Goal: Communication & Community: Answer question/provide support

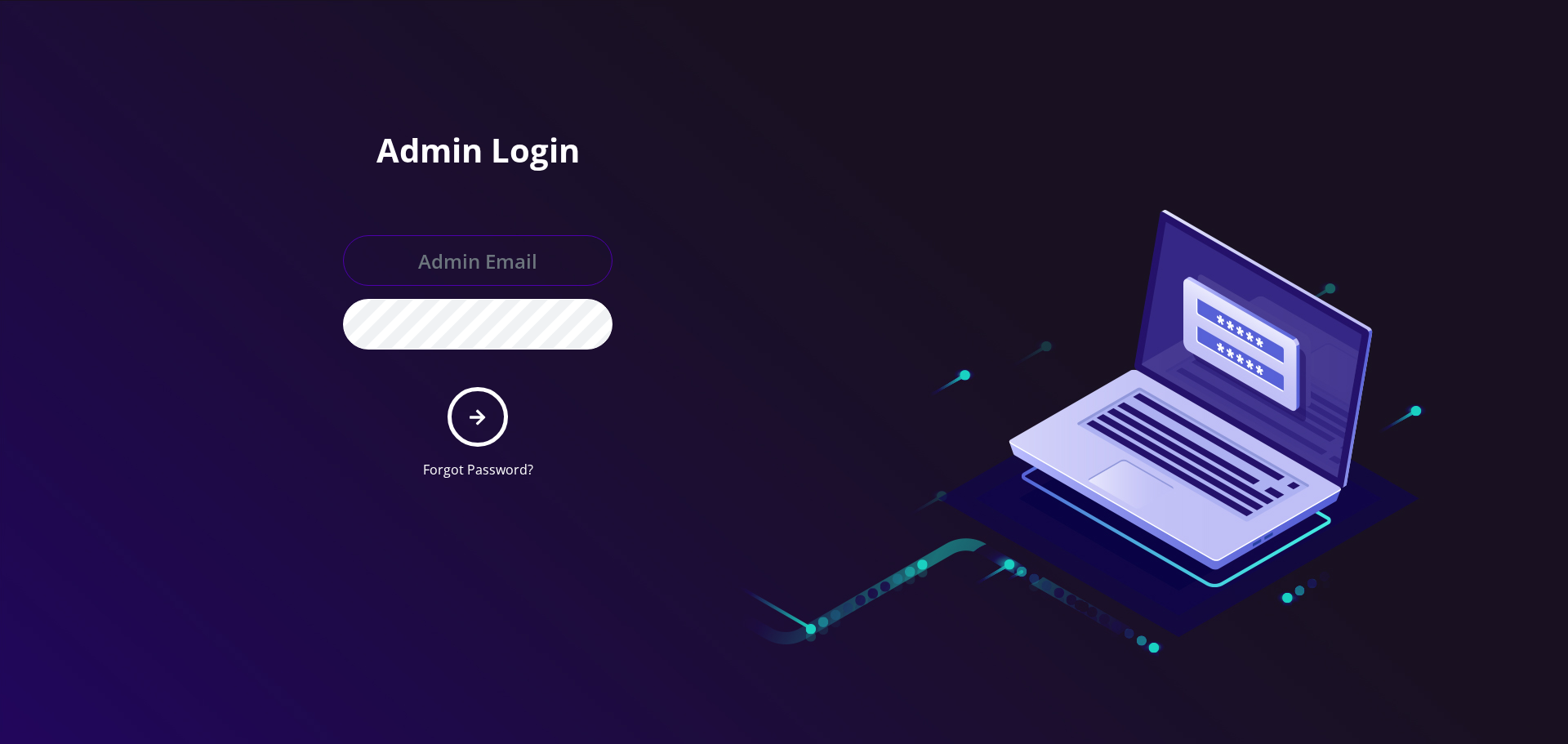
type input "Info@shluchimassist.com"
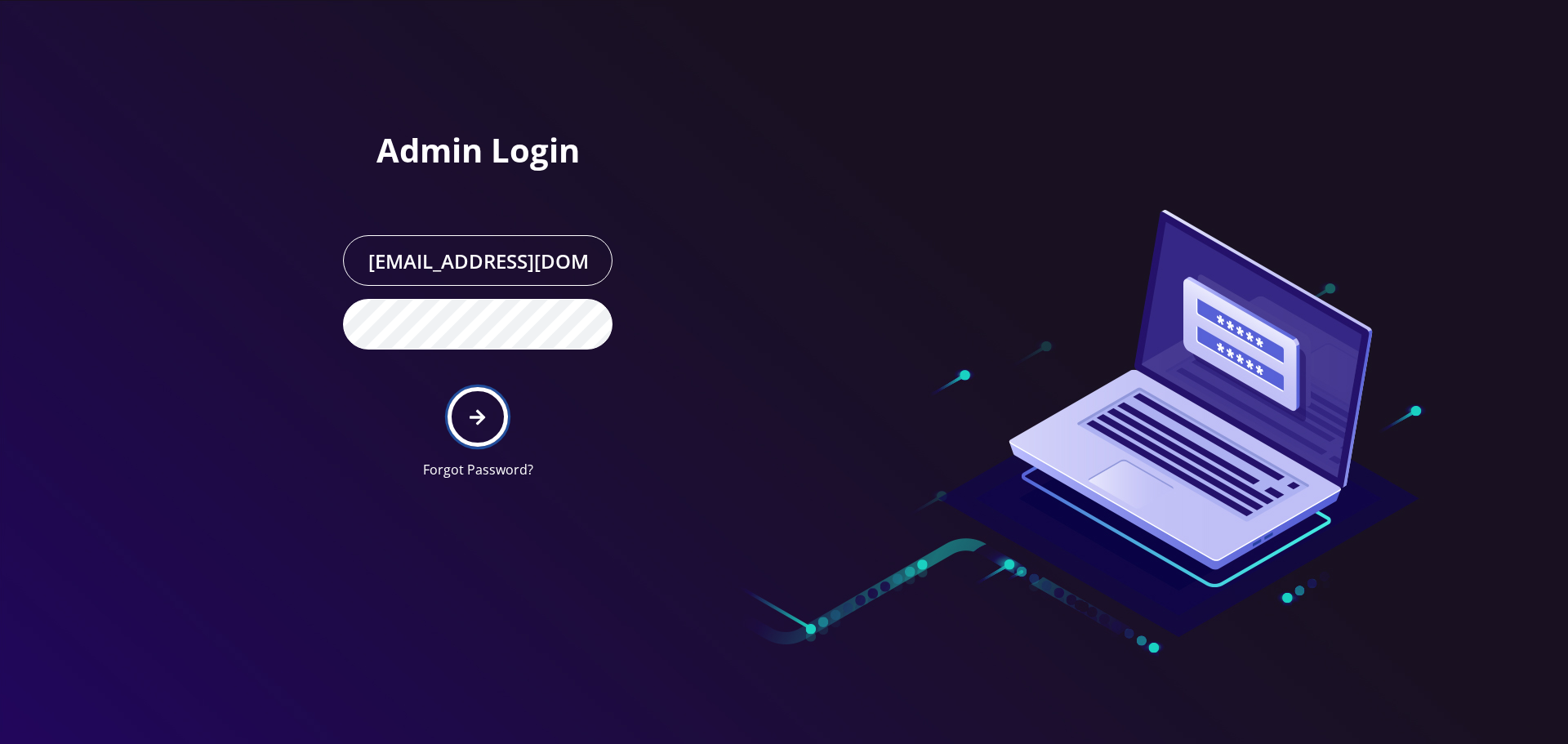
click at [481, 412] on icon "submit" at bounding box center [477, 417] width 15 height 18
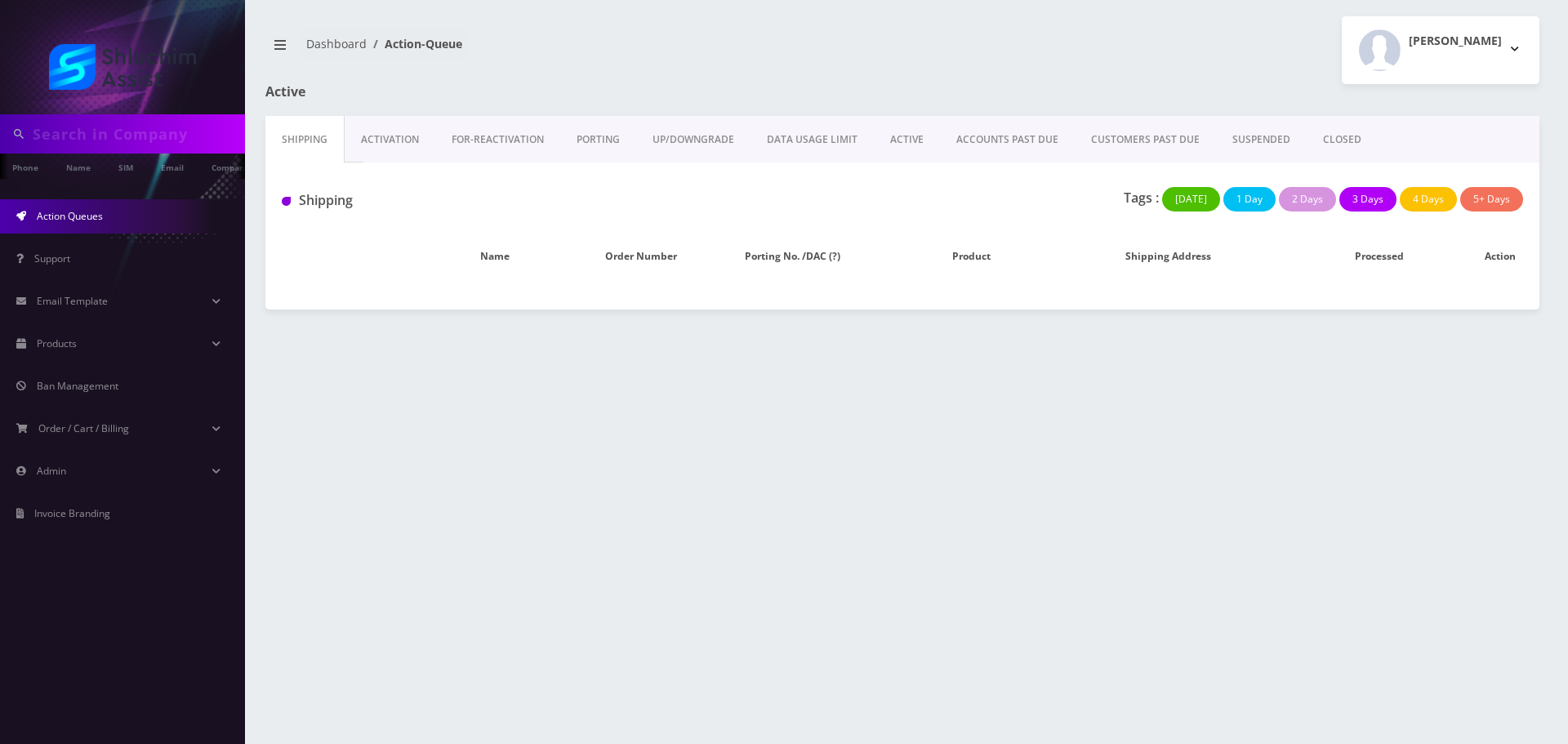
type input "[EMAIL_ADDRESS][DOMAIN_NAME]"
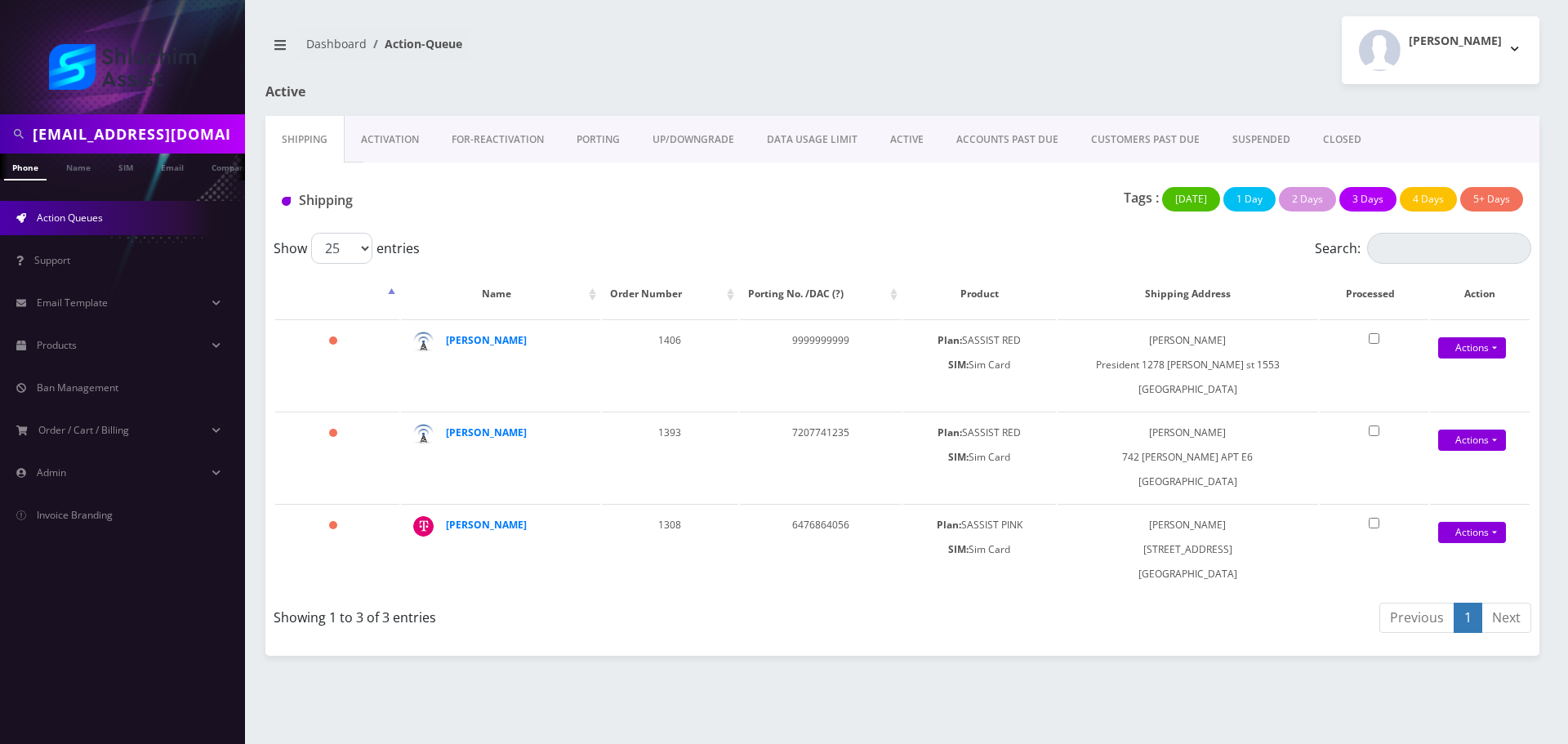
click at [1000, 147] on link "ACCOUNTS PAST DUE" at bounding box center [1007, 139] width 135 height 47
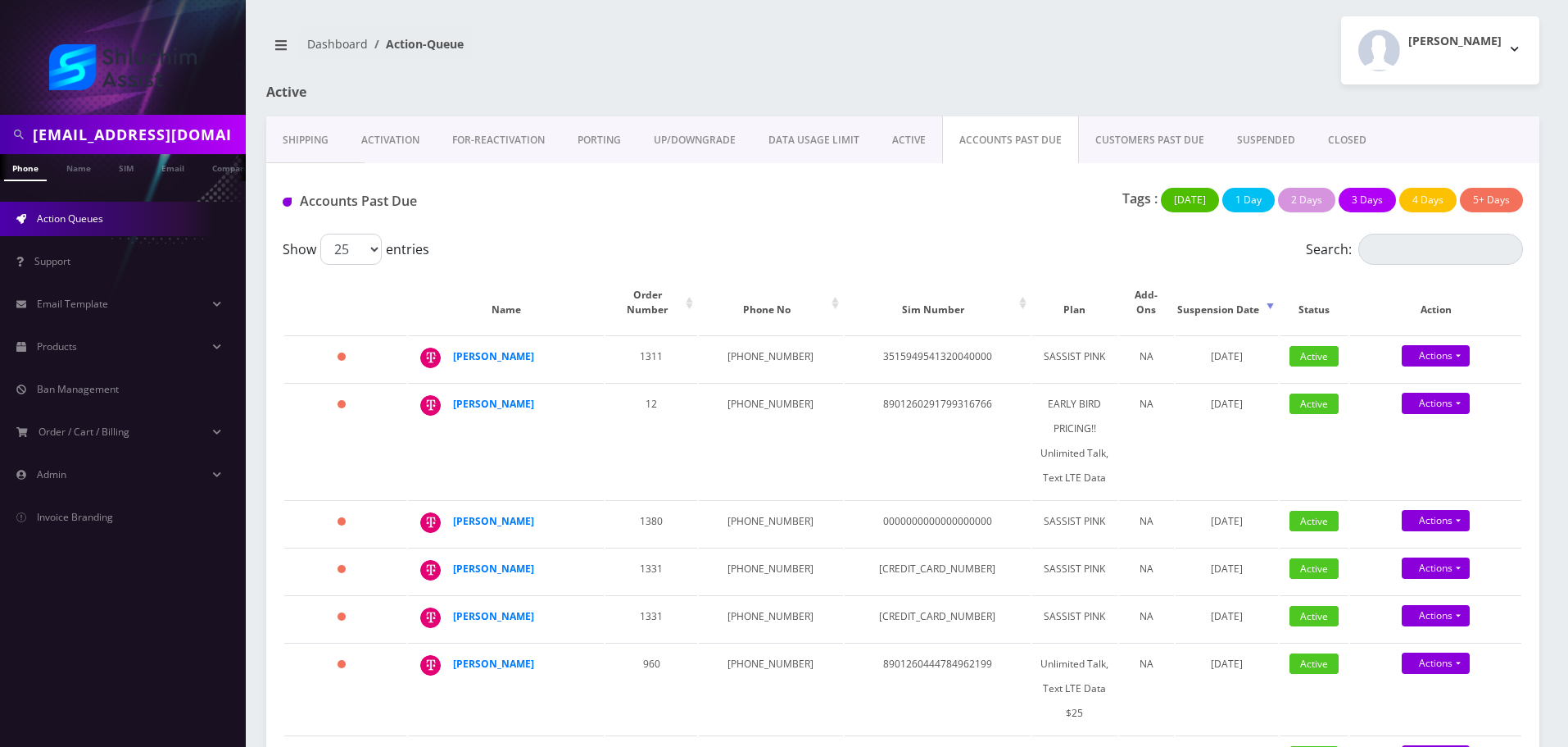
click at [910, 142] on link "ACTIVE" at bounding box center [908, 140] width 66 height 47
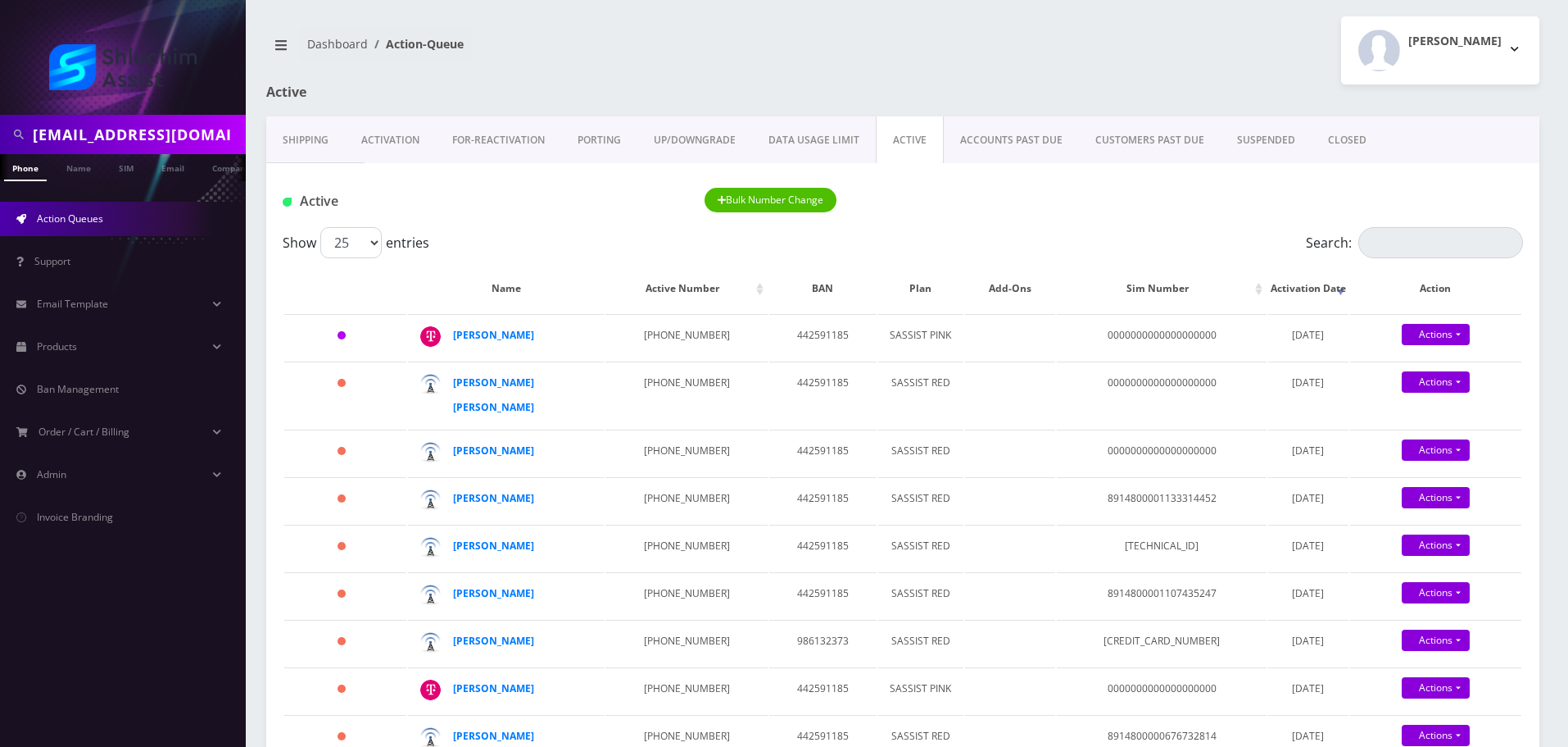
click at [979, 132] on link "ACCOUNTS PAST DUE" at bounding box center [1011, 140] width 135 height 47
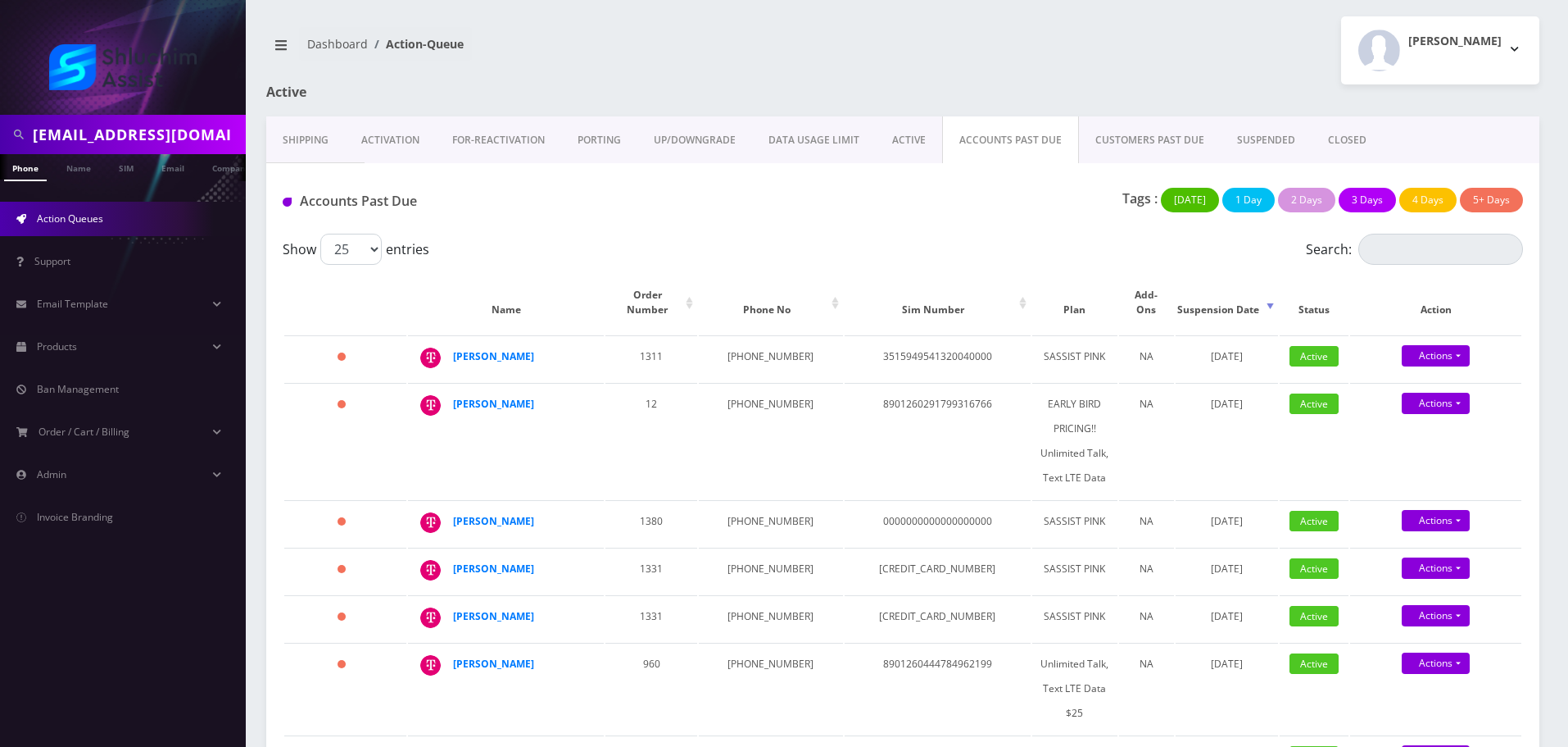
click at [730, 245] on div "Show 25 50 100 250 500 1000 entries" at bounding box center [747, 249] width 931 height 31
click at [718, 221] on div "Tags : Today 1 Day 2 Days 3 Days 4 Days 5+ Days" at bounding box center [1113, 204] width 843 height 34
click at [696, 227] on div "Accounts Past Due Tags : Today 1 Day 2 Days 3 Days 4 Days 5+ Days" at bounding box center [902, 198] width 1273 height 71
click at [808, 211] on div "Tags : Today 1 Day 2 Days 3 Days 4 Days 5+ Days" at bounding box center [1113, 204] width 843 height 34
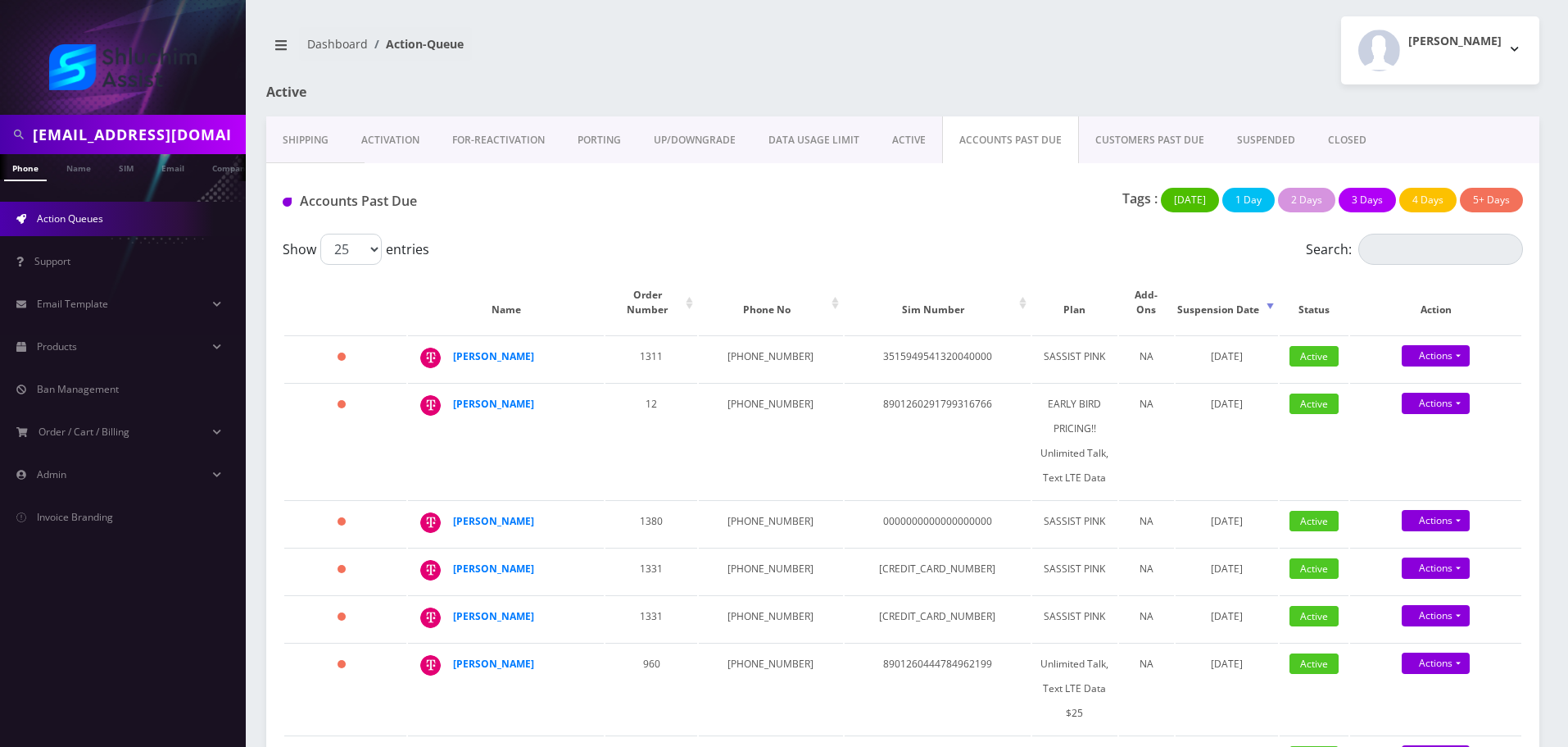
click at [834, 223] on div "Accounts Past Due Tags : Today 1 Day 2 Days 3 Days 4 Days 5+ Days" at bounding box center [902, 198] width 1273 height 71
click at [135, 224] on link "Action Queues" at bounding box center [122, 219] width 245 height 34
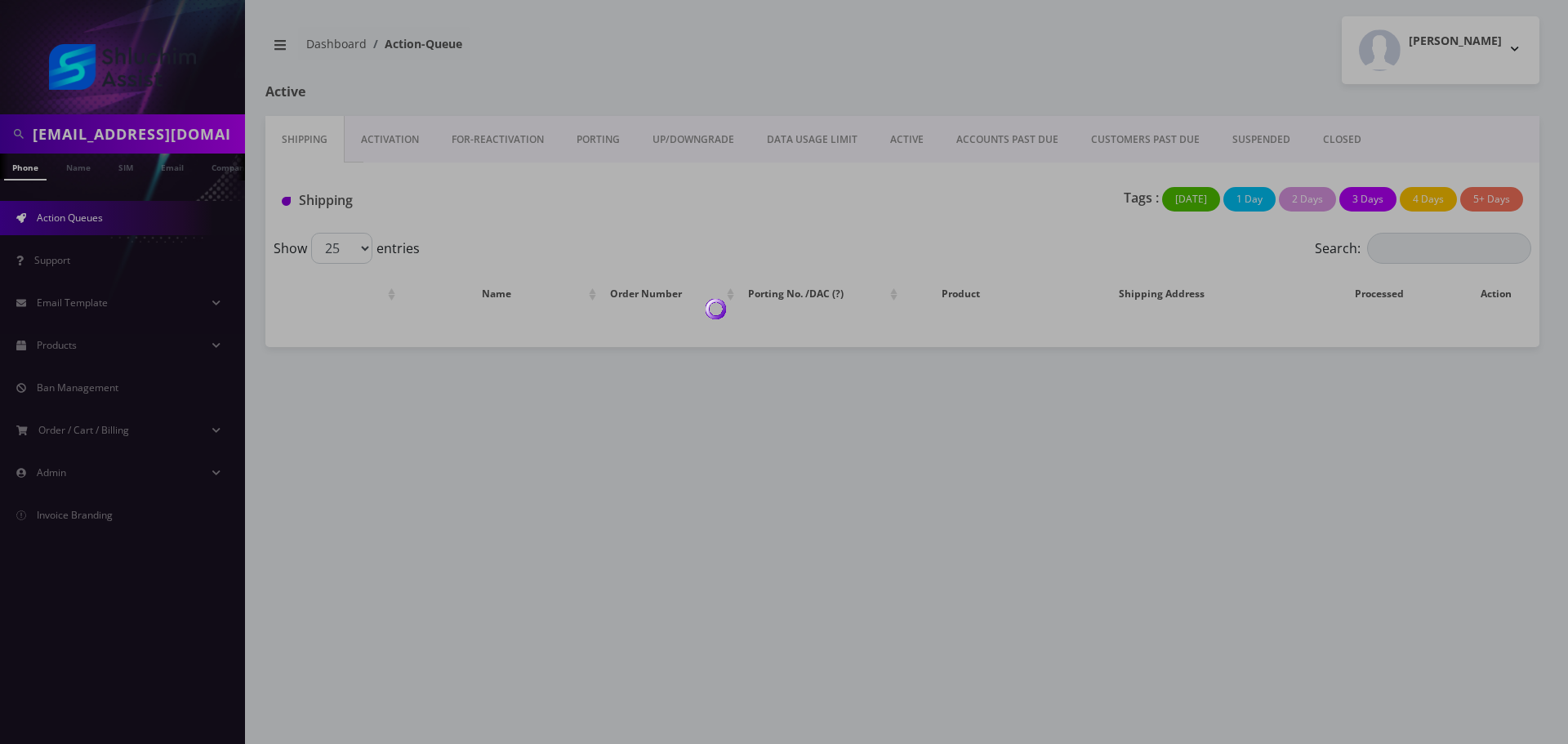
click at [984, 138] on div at bounding box center [784, 372] width 1568 height 744
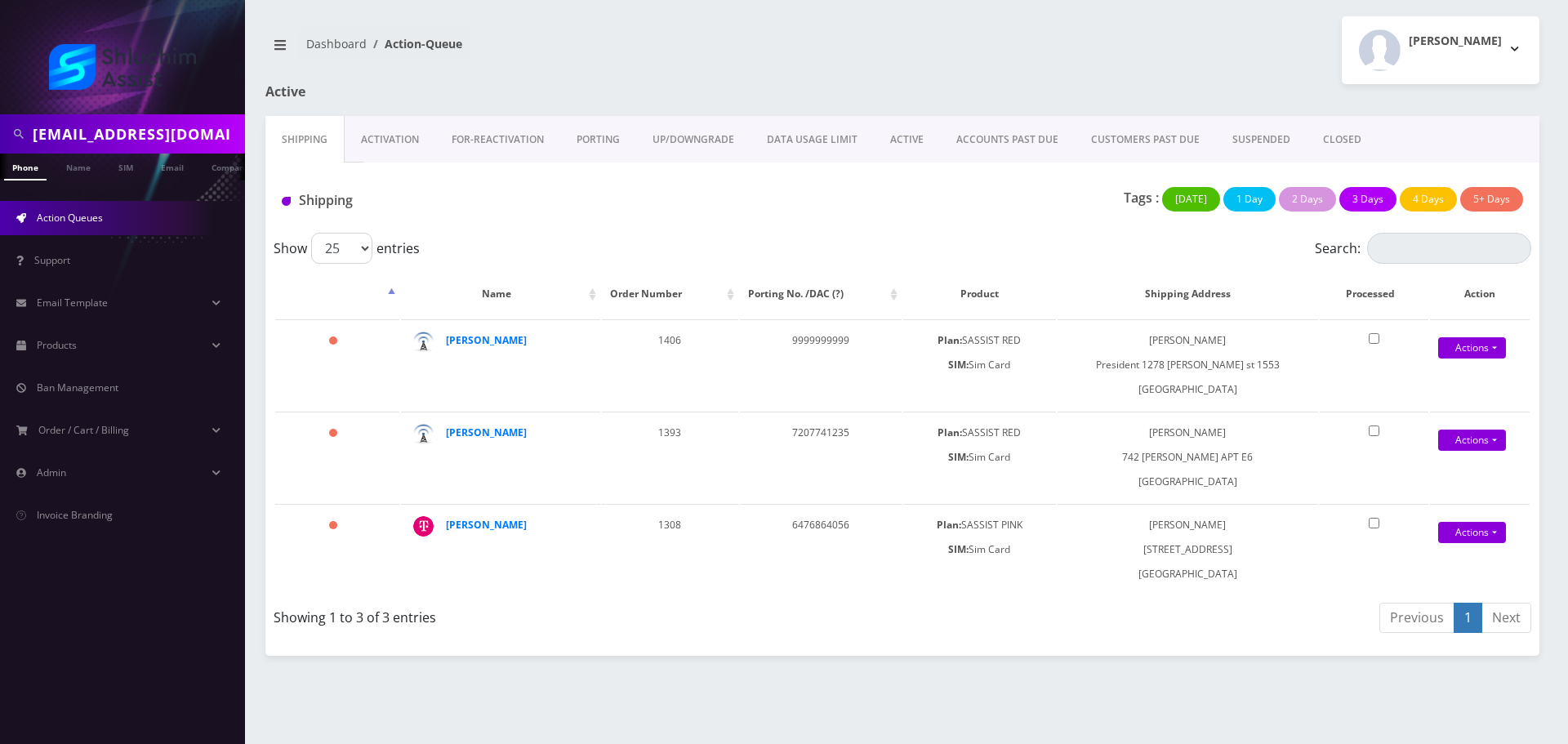
click at [987, 136] on link "ACCOUNTS PAST DUE" at bounding box center [1007, 139] width 135 height 47
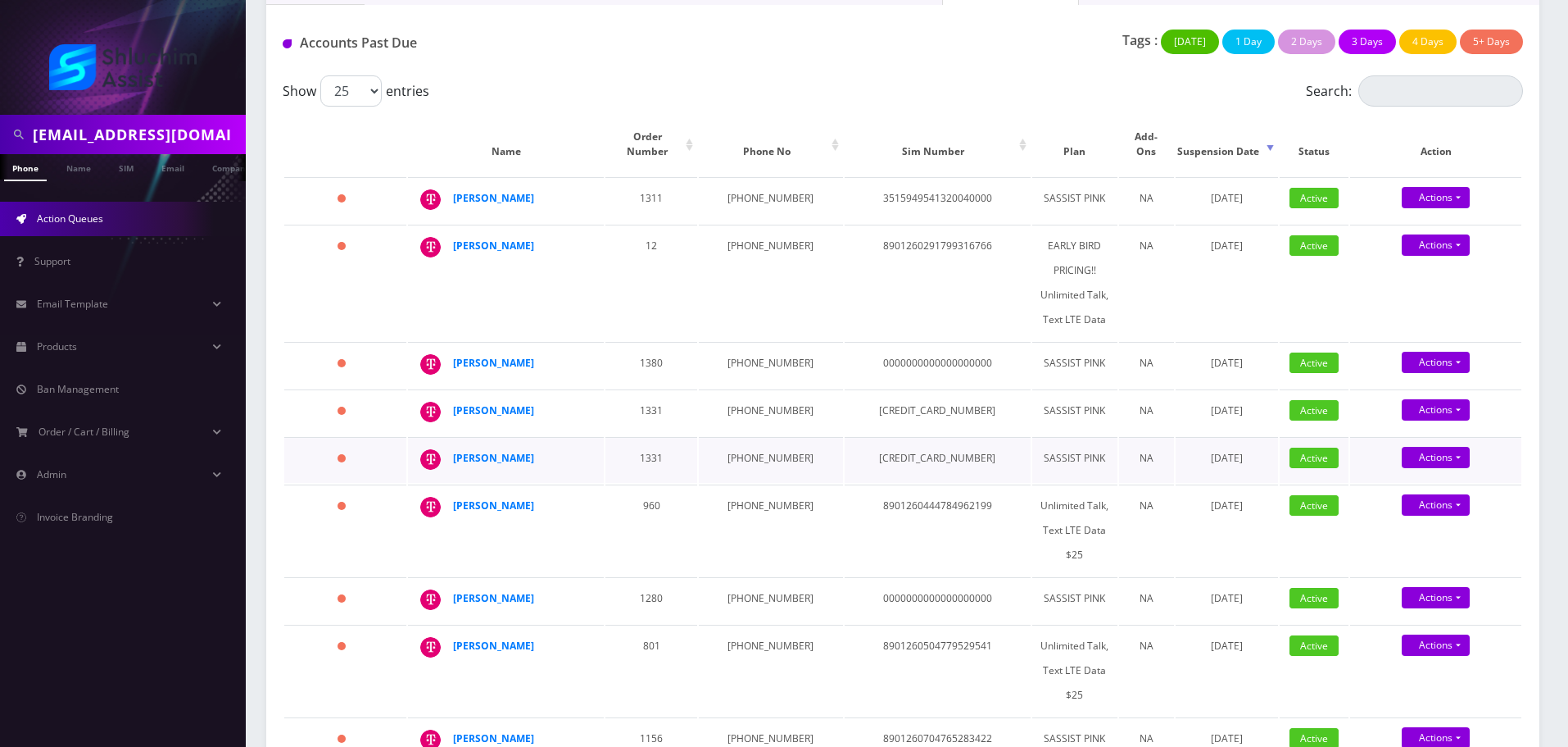
scroll to position [164, 0]
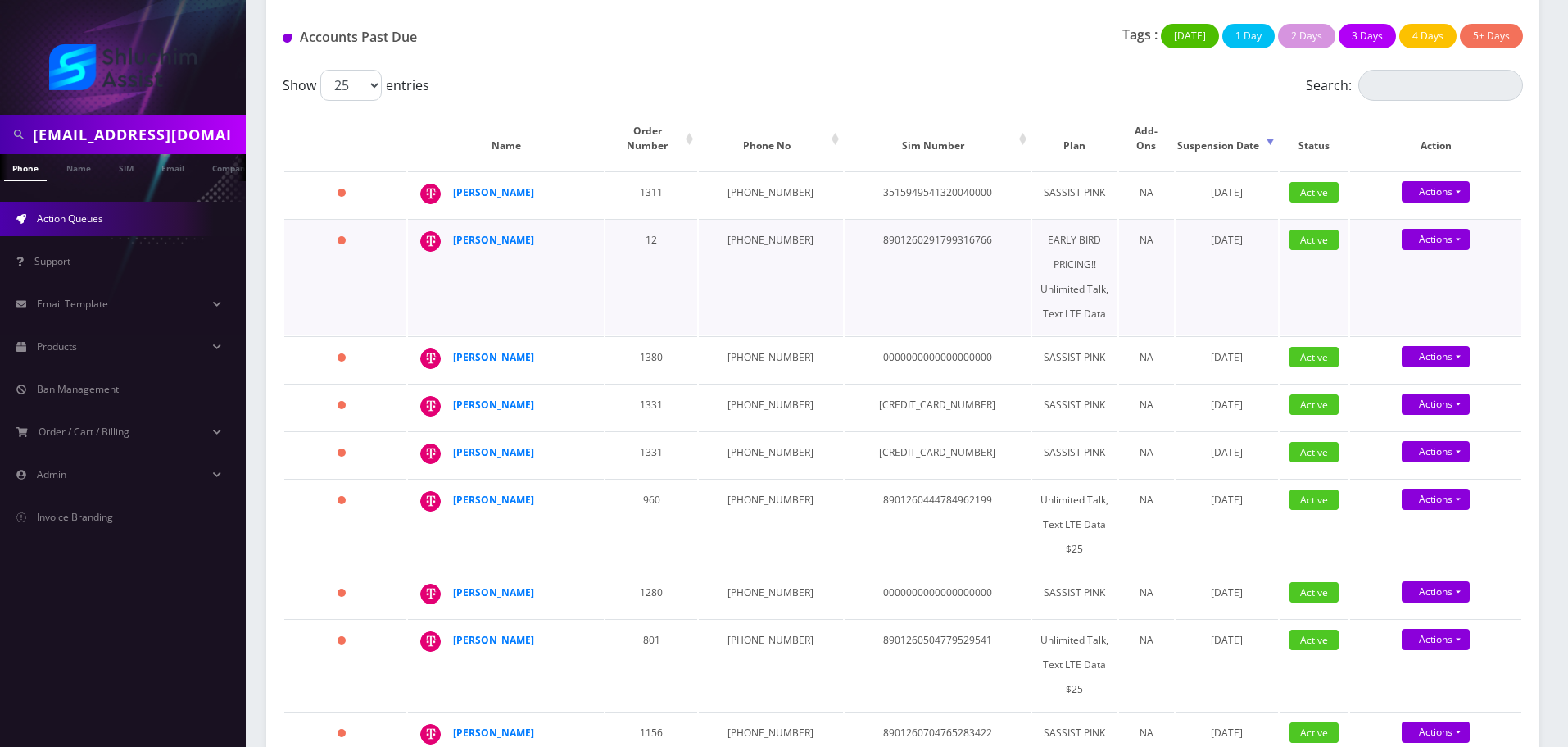
click at [722, 275] on td "959-999-5668" at bounding box center [771, 277] width 143 height 115
click at [743, 171] on td "[PHONE_NUMBER]" at bounding box center [771, 194] width 143 height 46
copy td "[PHONE_NUMBER]"
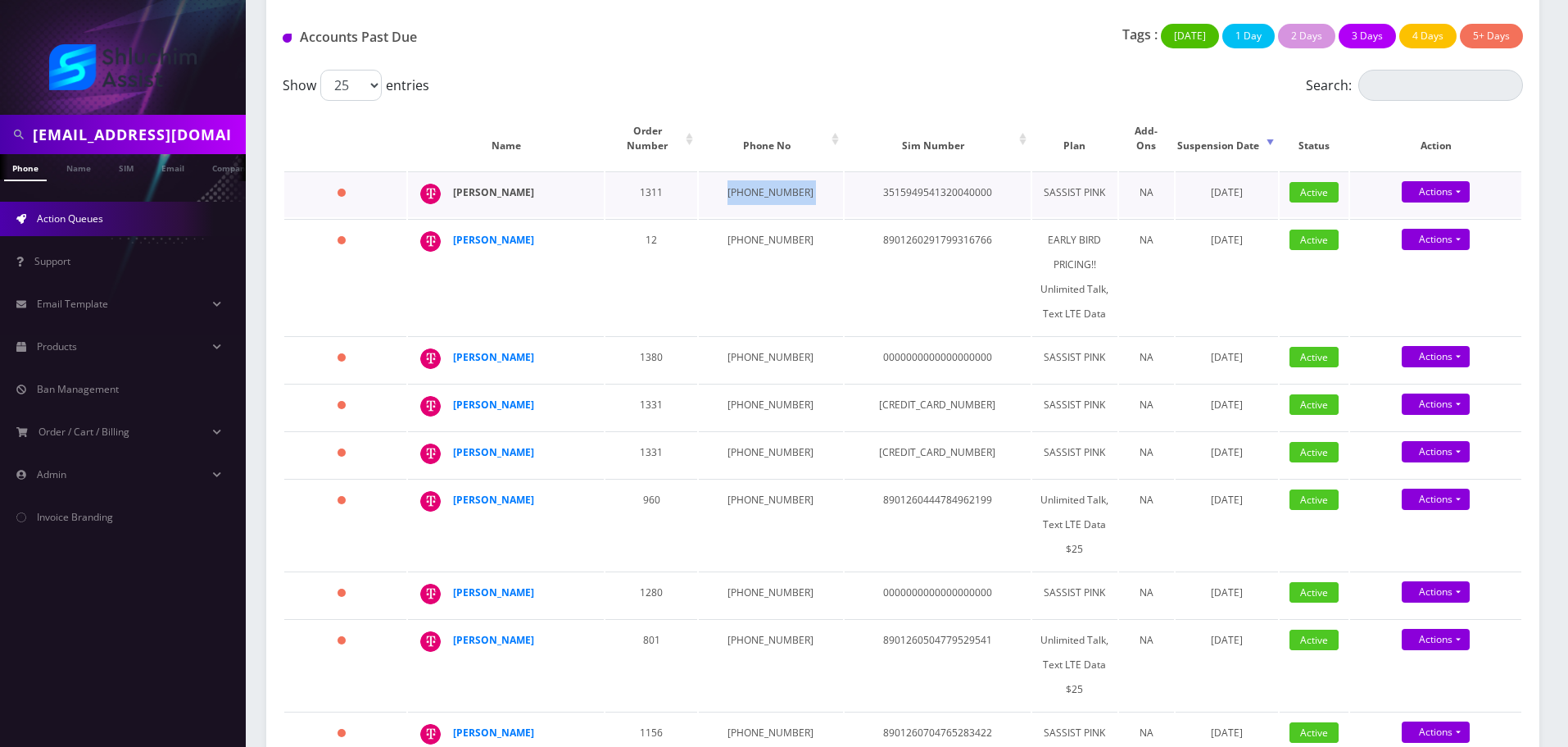
drag, startPoint x: 558, startPoint y: 177, endPoint x: 455, endPoint y: 180, distance: 103.0
click at [455, 180] on div "[PERSON_NAME]" at bounding box center [516, 192] width 126 height 25
copy strong "[PERSON_NAME]"
click at [502, 185] on strong "[PERSON_NAME]" at bounding box center [493, 192] width 81 height 14
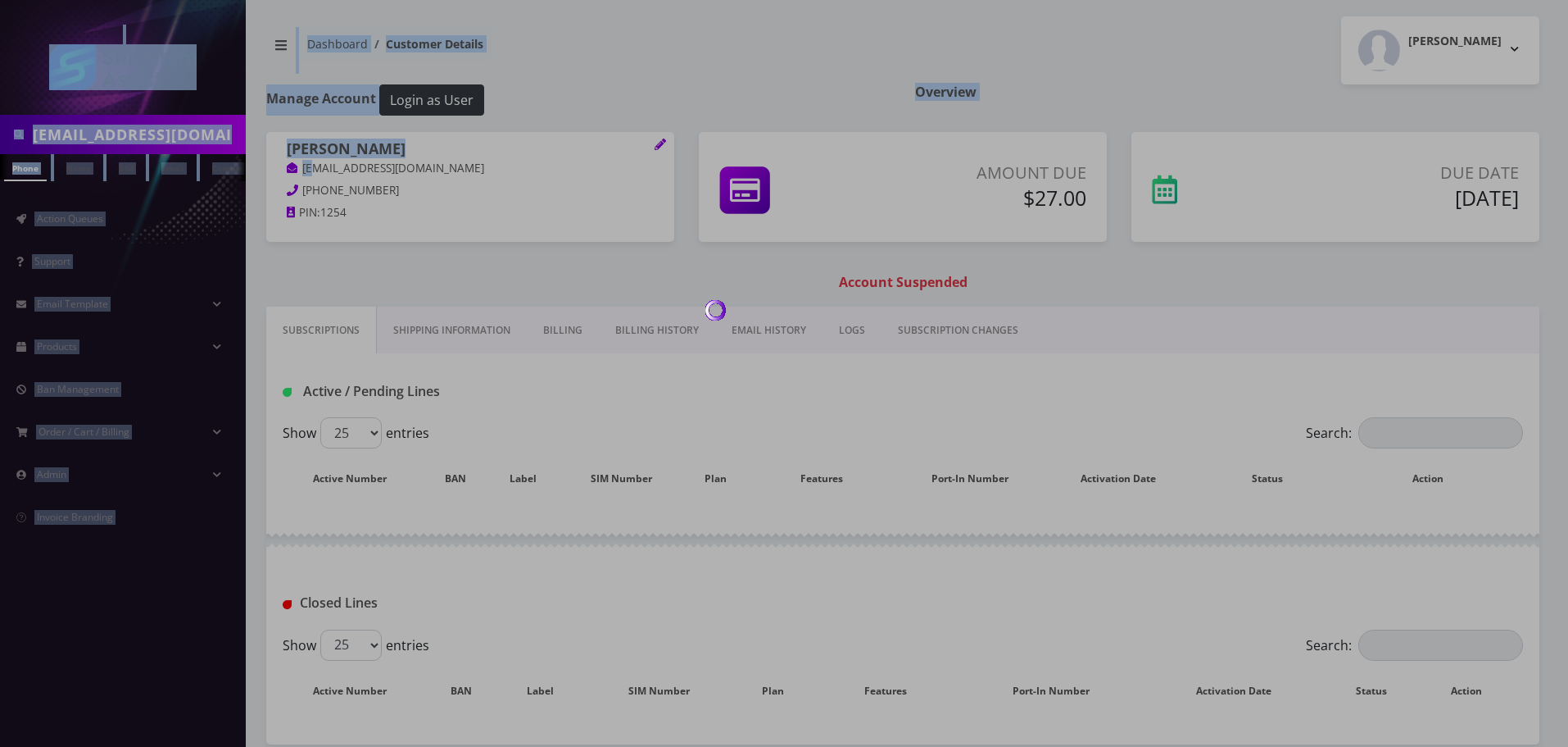
drag, startPoint x: 494, startPoint y: 177, endPoint x: 371, endPoint y: 168, distance: 123.3
click at [316, 175] on body "[EMAIL_ADDRESS][DOMAIN_NAME] Phone Name SIM Email Company Customer Action Queue…" at bounding box center [784, 412] width 1568 height 824
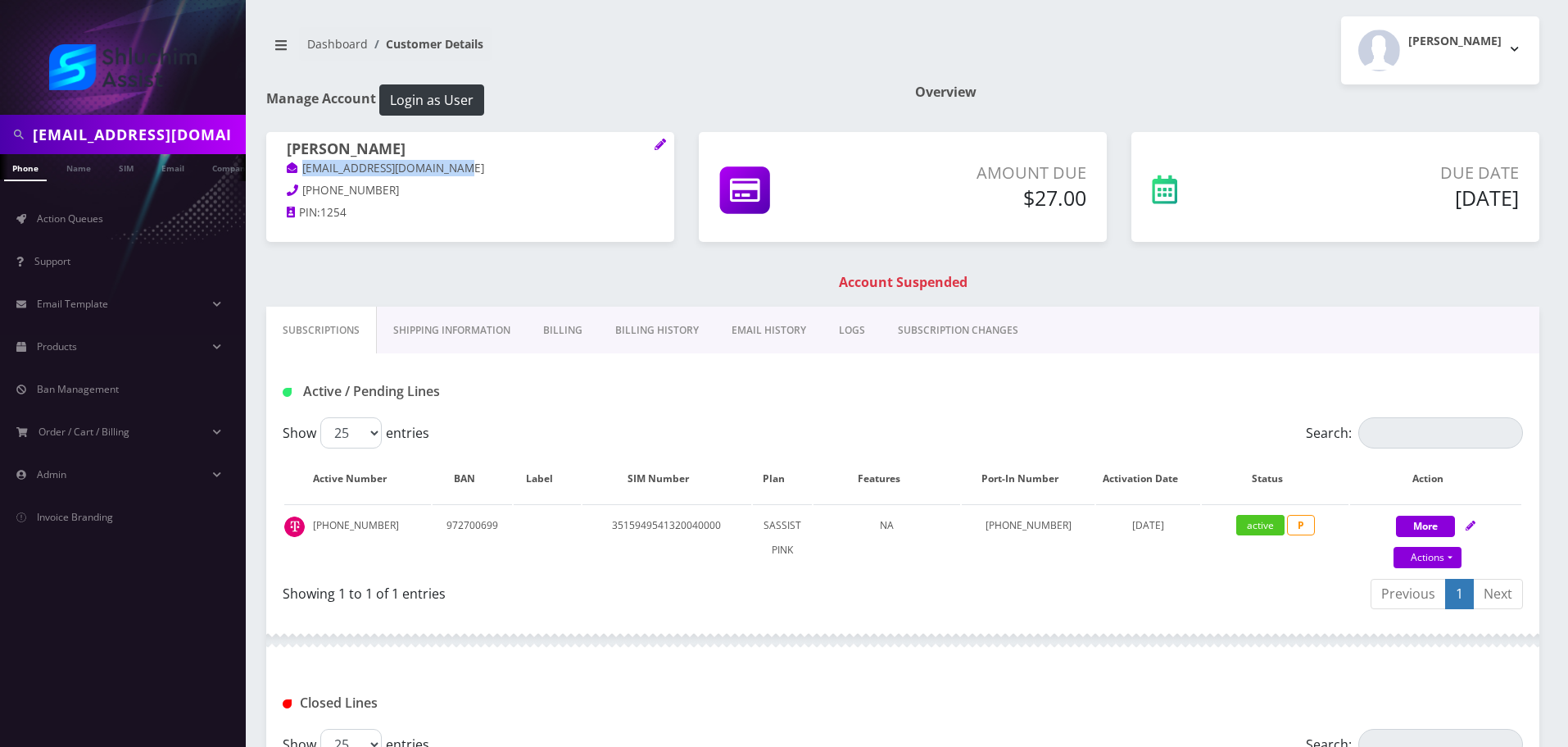
drag, startPoint x: 484, startPoint y: 169, endPoint x: 300, endPoint y: 170, distance: 184.0
click at [300, 170] on p "AvrahamDeutch770@gmail.com" at bounding box center [470, 169] width 367 height 18
copy link "AvrahamDeutch770@gmail.com"
click at [191, 141] on input "[EMAIL_ADDRESS][DOMAIN_NAME]" at bounding box center [137, 134] width 209 height 31
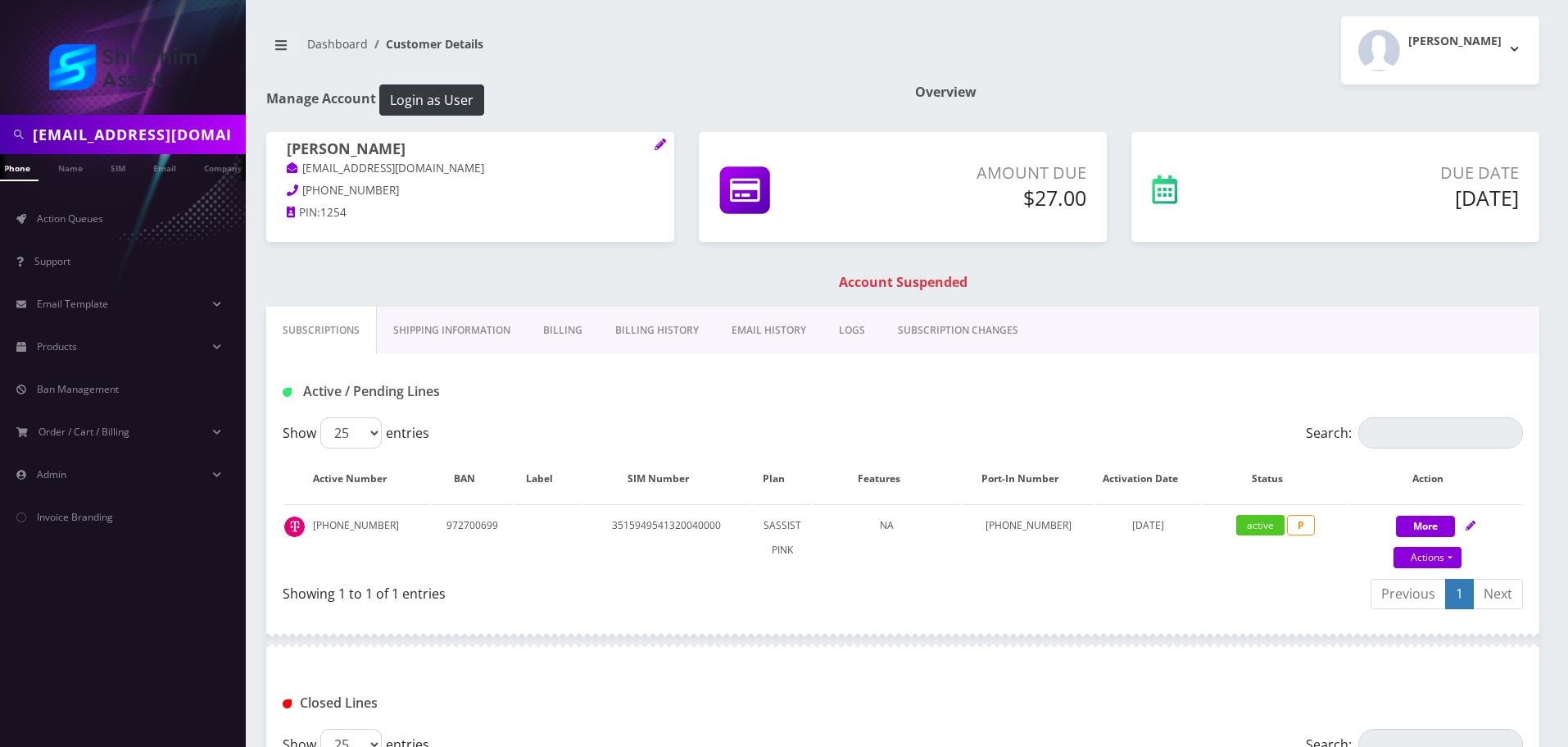
click at [191, 141] on input "[EMAIL_ADDRESS][DOMAIN_NAME]" at bounding box center [137, 134] width 209 height 31
paste input "[PHONE_NUMBER]"
click at [102, 130] on input "[PHONE_NUMBER]" at bounding box center [137, 134] width 209 height 31
type input "7542740990"
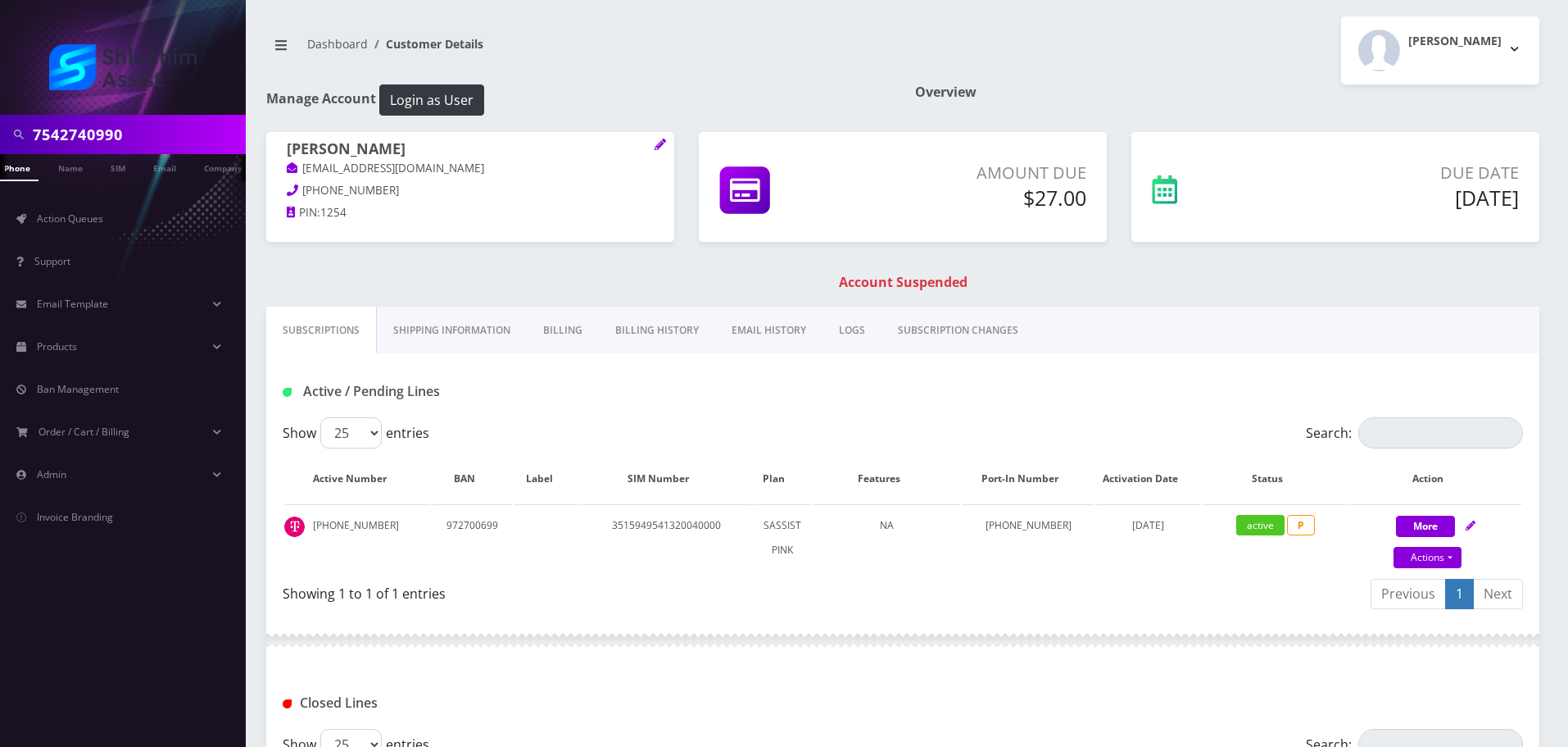
scroll to position [0, 16]
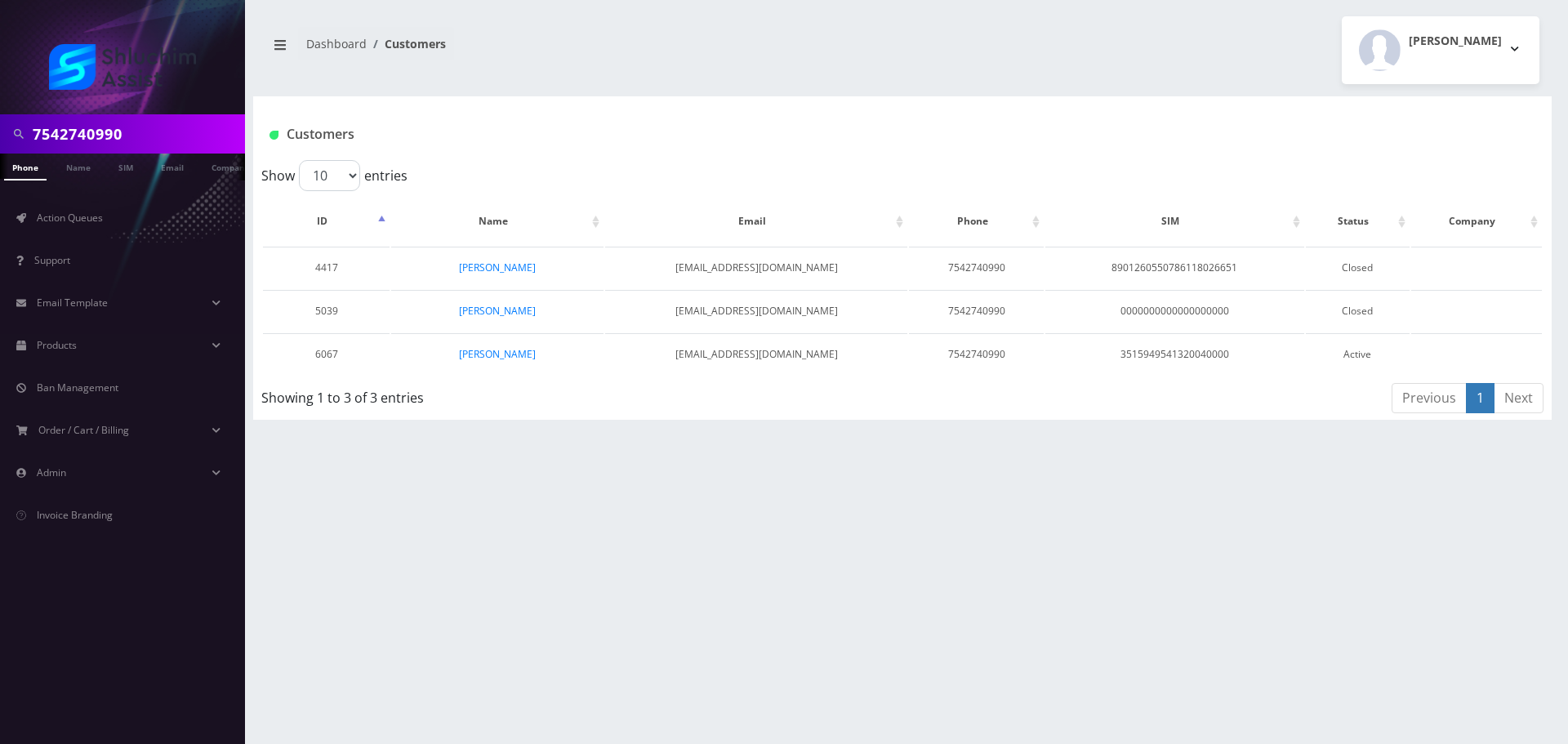
click at [609, 419] on div "Showing 1 to 3 of 3 entries" at bounding box center [528, 400] width 534 height 39
click at [512, 359] on link "[PERSON_NAME]" at bounding box center [497, 354] width 76 height 14
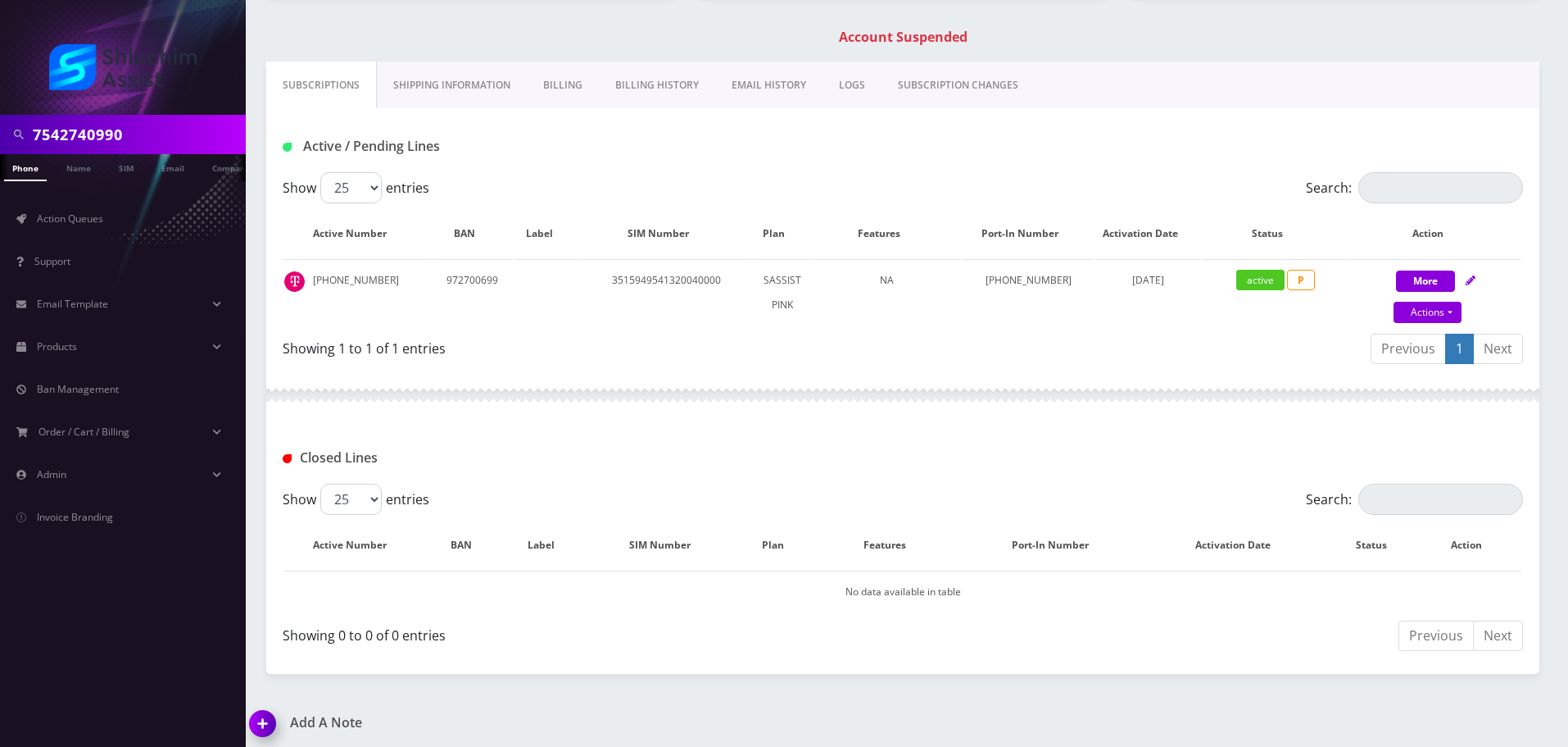
scroll to position [252, 0]
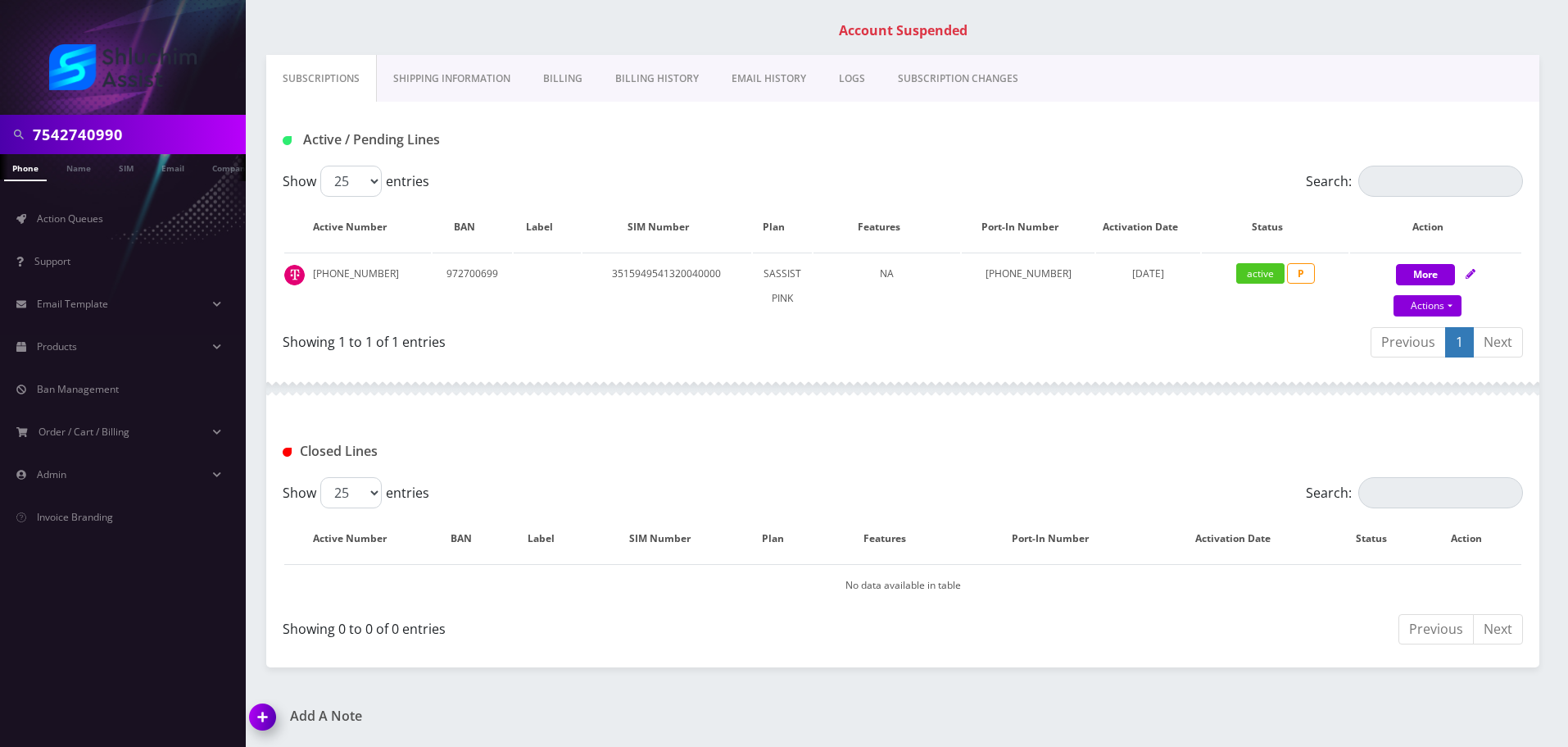
click at [641, 83] on link "Billing History" at bounding box center [656, 78] width 116 height 47
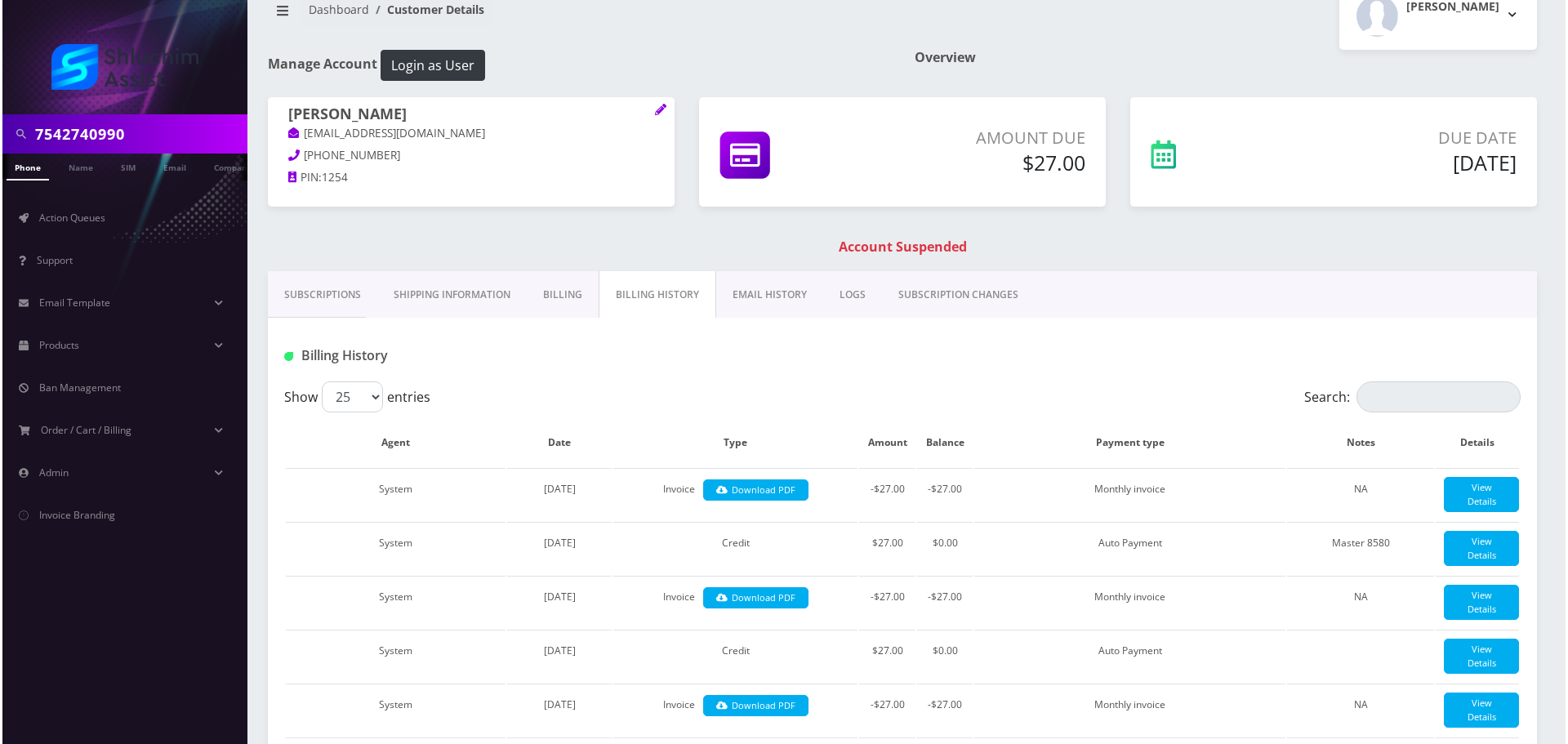
scroll to position [82, 0]
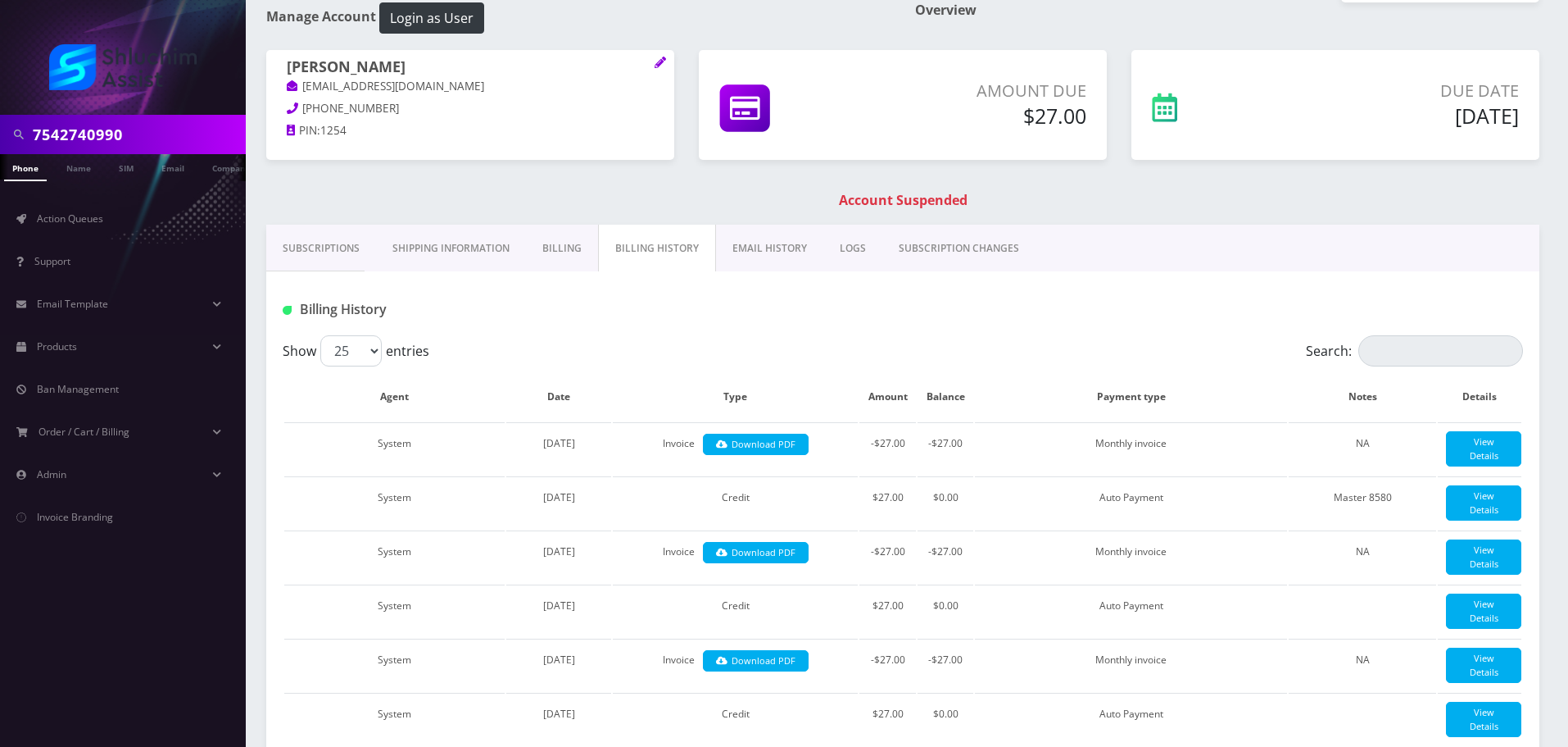
click at [769, 249] on link "EMAIL HISTORY" at bounding box center [770, 248] width 108 height 47
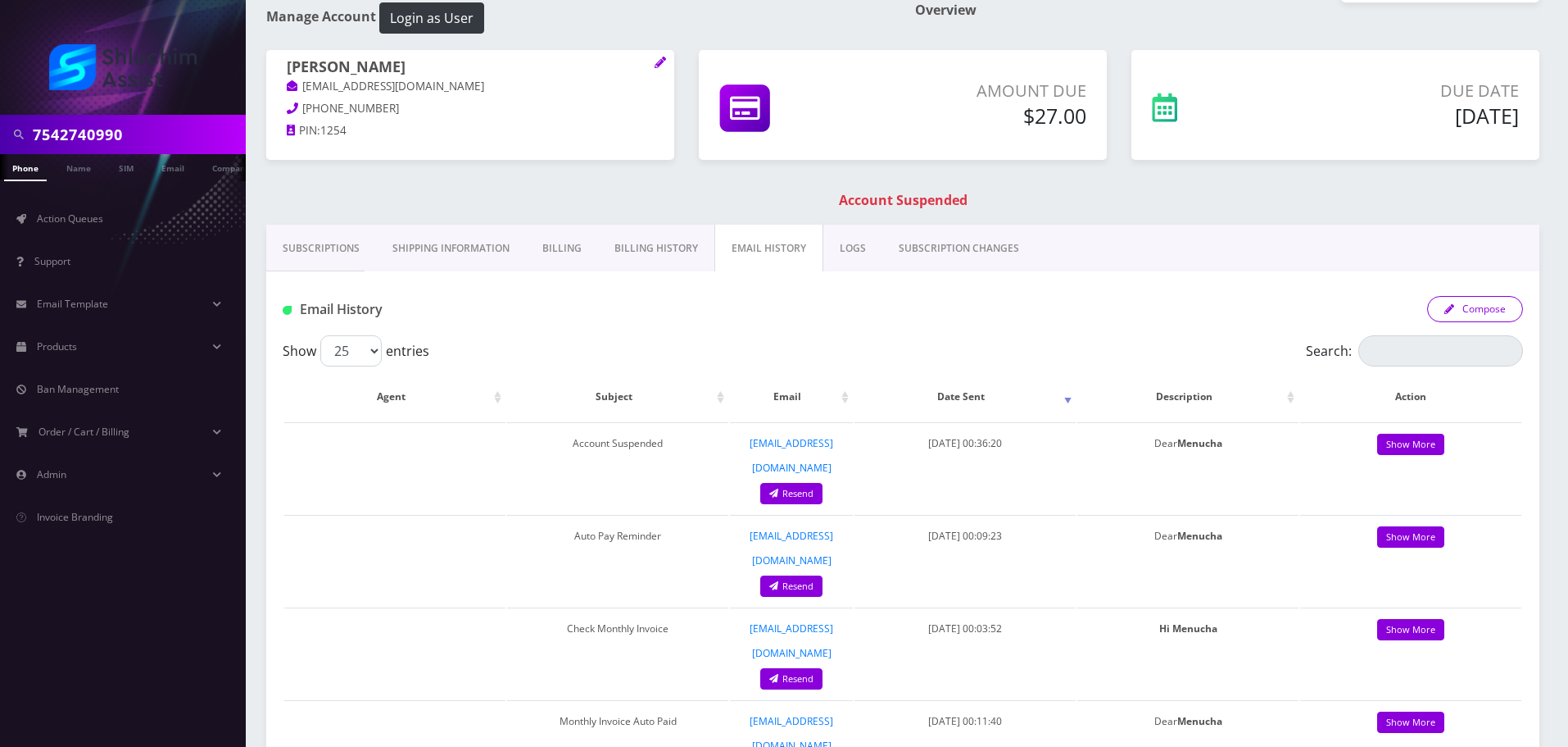
click at [1475, 312] on button "Compose" at bounding box center [1474, 308] width 96 height 26
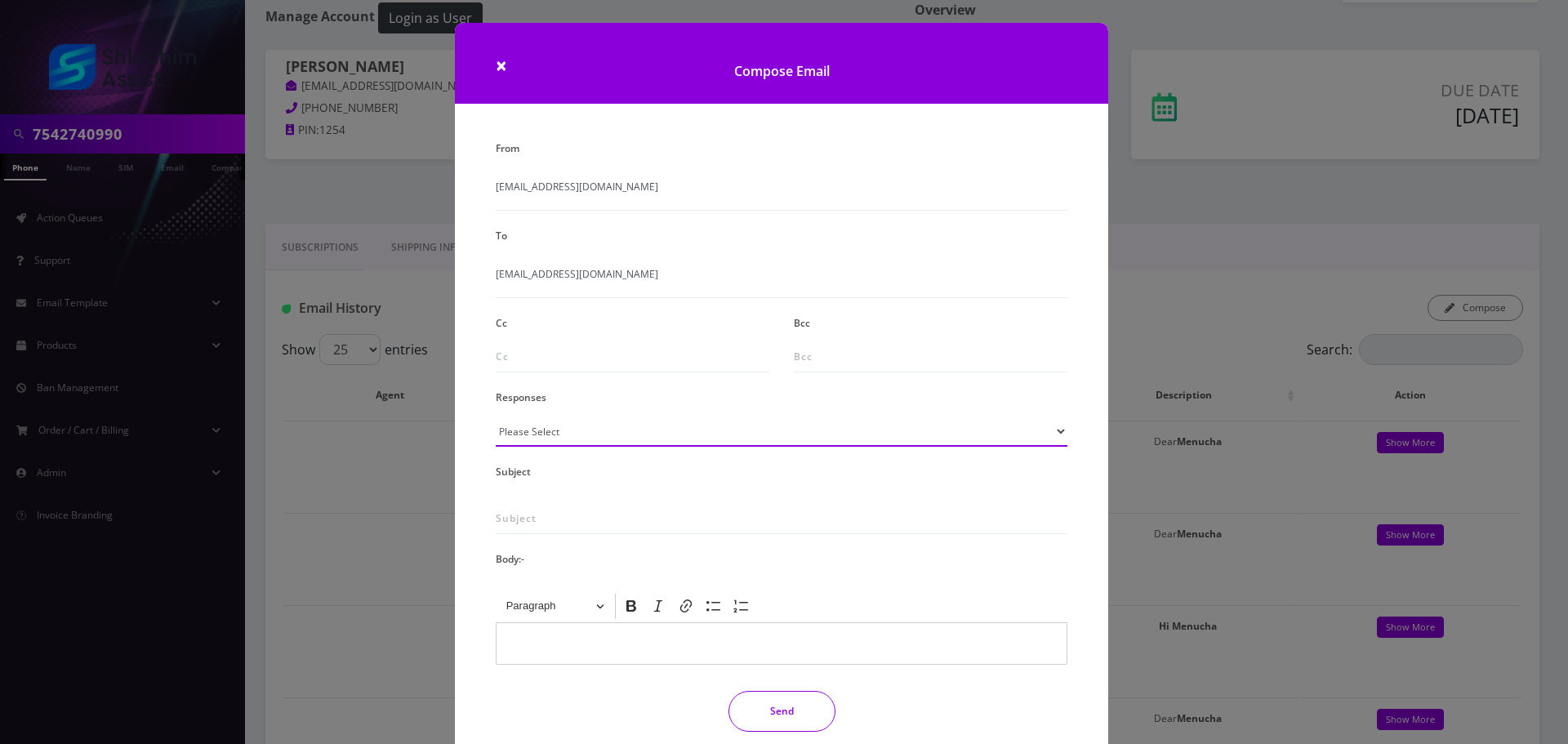
click at [675, 433] on select "Please Select TMobile port Unable to activate CH Pickup Past Due Pick up follow…" at bounding box center [782, 431] width 572 height 31
select select "29"
click at [496, 415] on select "Please Select TMobile port Unable to activate CH Pickup Past Due Pick up follow…" at bounding box center [782, 431] width 572 height 31
type input "Subject: URGENT Action Required: Past Due Payment for Shluchim Assist"
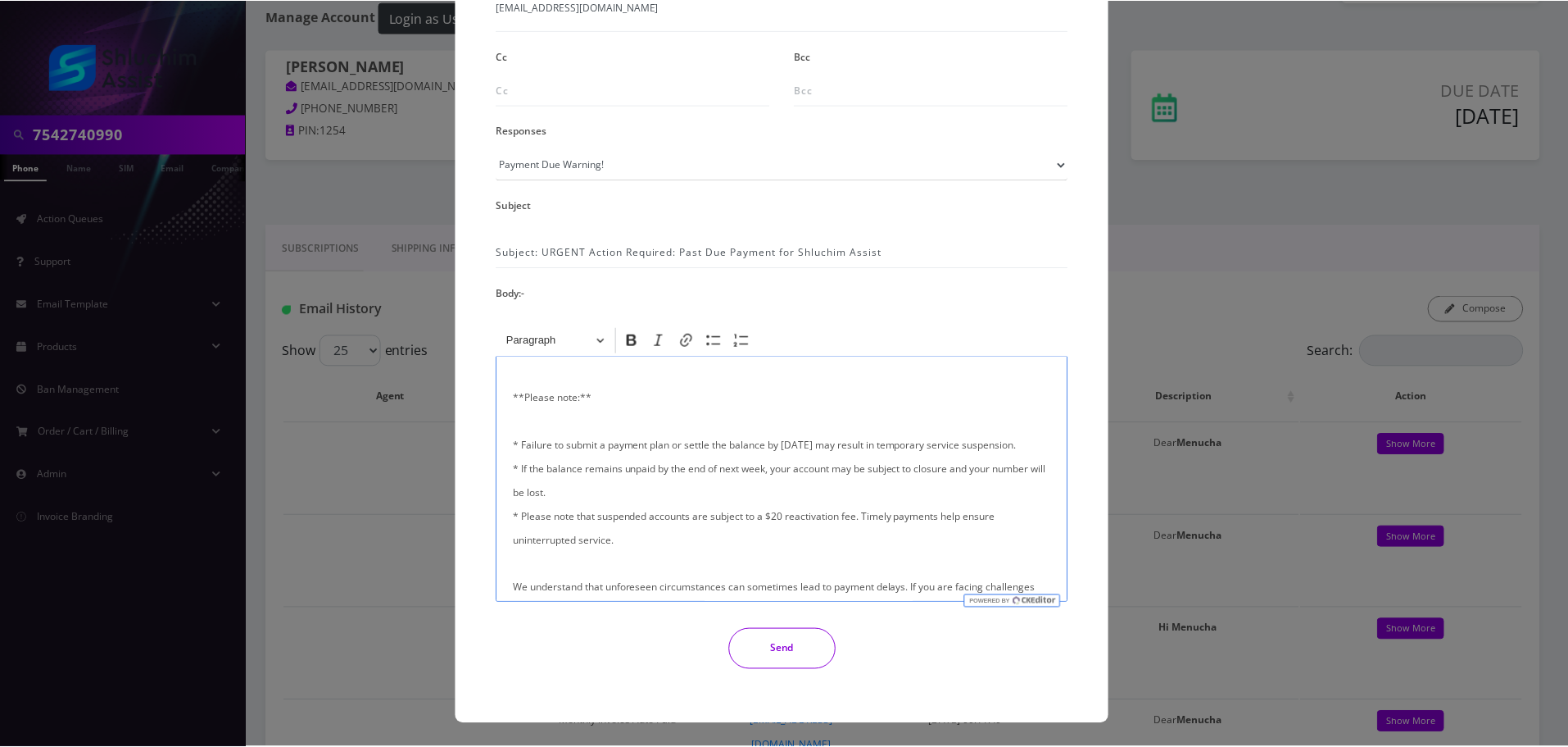
scroll to position [391, 0]
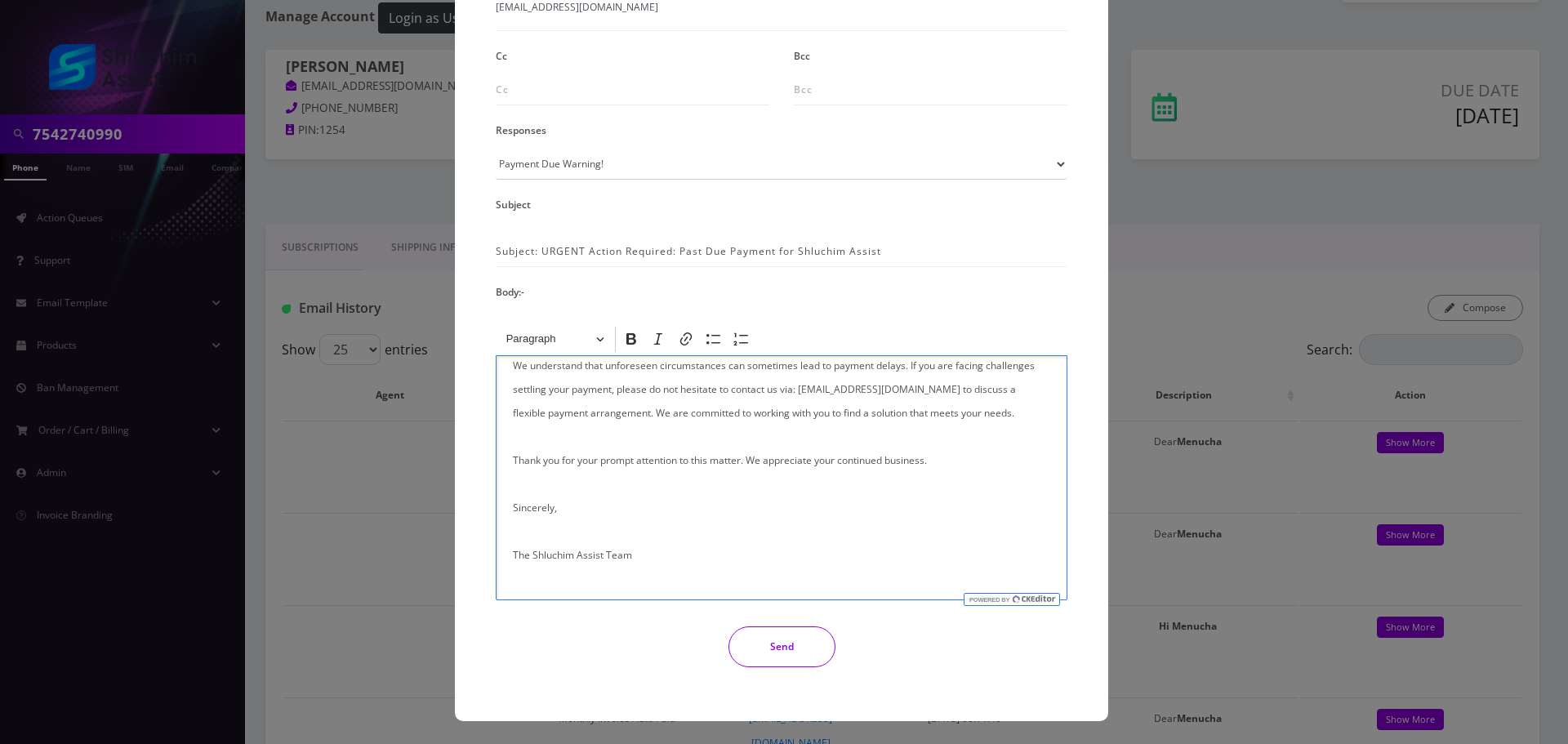
click at [765, 646] on button "Send" at bounding box center [782, 647] width 107 height 41
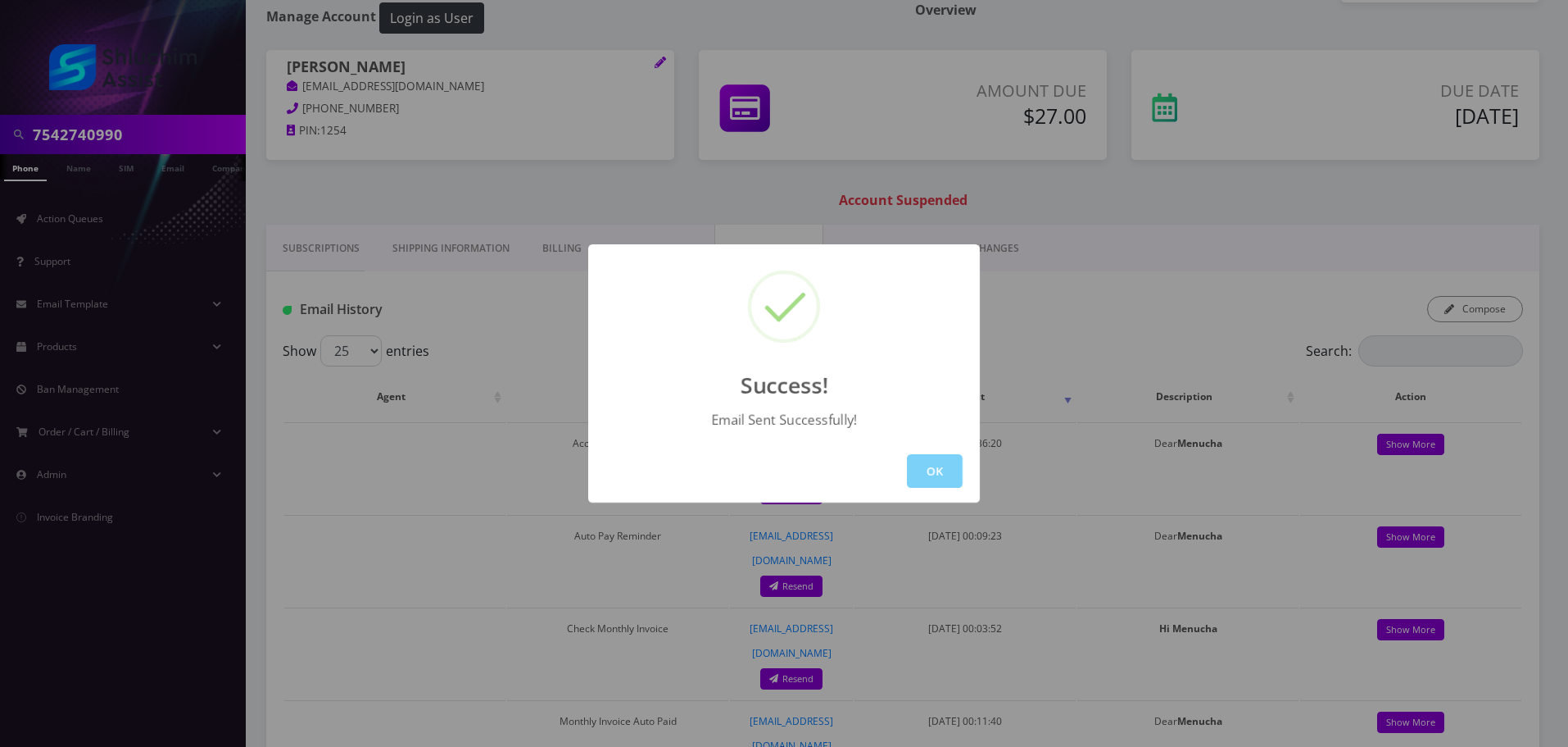
click at [970, 482] on div "OK" at bounding box center [784, 470] width 392 height 63
click at [949, 476] on button "OK" at bounding box center [934, 470] width 56 height 34
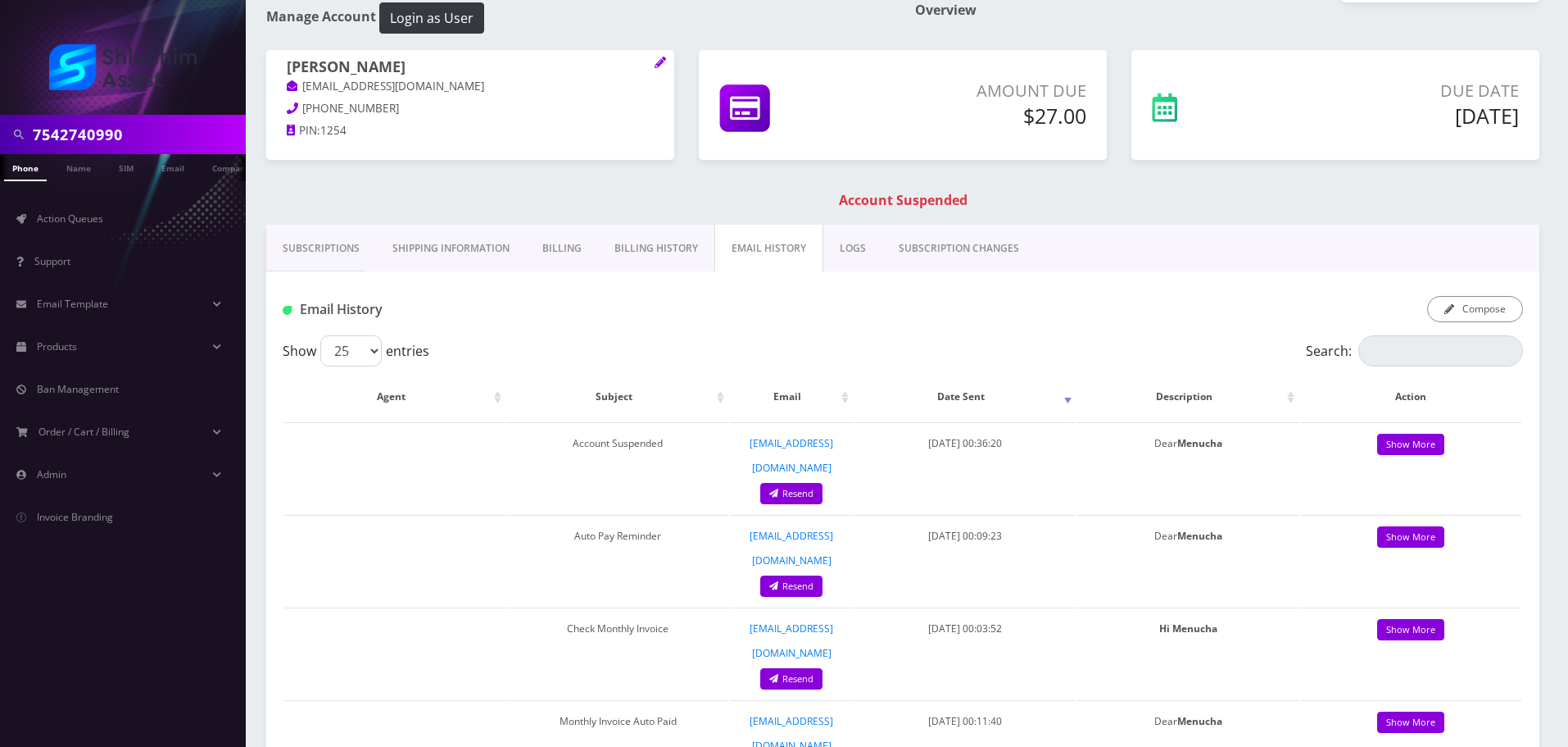
scroll to position [0, 9]
click at [181, 122] on input "7542740990" at bounding box center [137, 134] width 209 height 31
click at [178, 132] on input "7542740990" at bounding box center [137, 134] width 209 height 31
click at [178, 131] on input "7542740990" at bounding box center [137, 134] width 209 height 31
